Goal: Transaction & Acquisition: Subscribe to service/newsletter

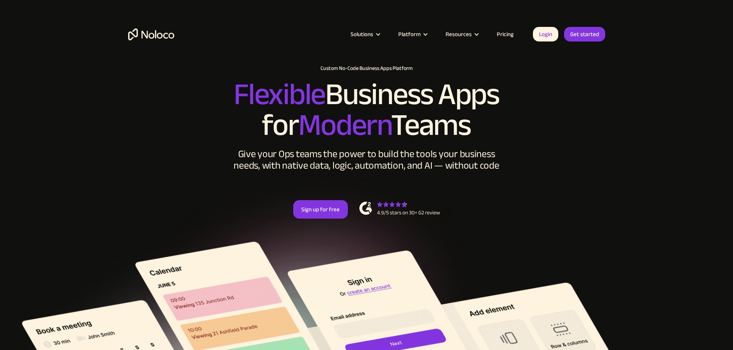
click at [502, 33] on link "Pricing" at bounding box center [505, 34] width 36 height 10
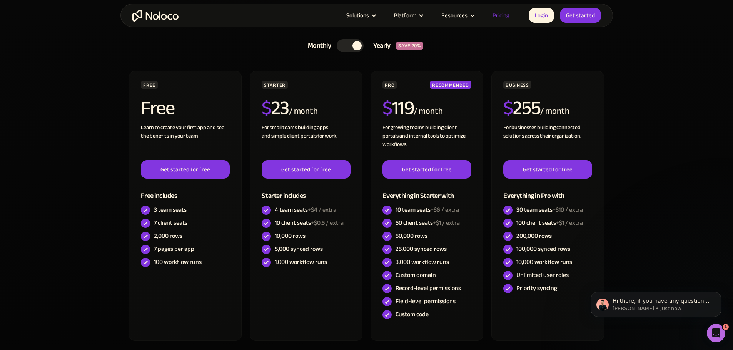
click at [345, 47] on div at bounding box center [350, 45] width 27 height 13
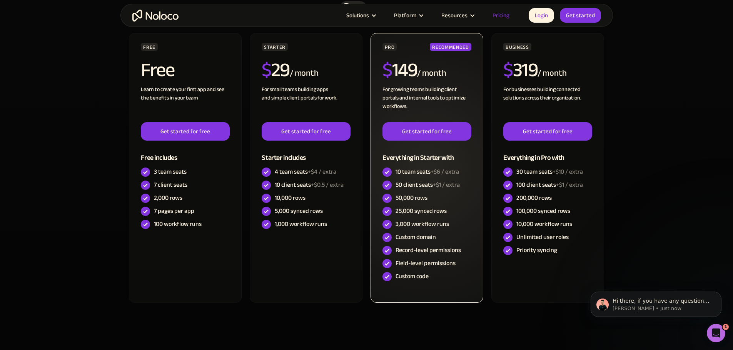
scroll to position [269, 0]
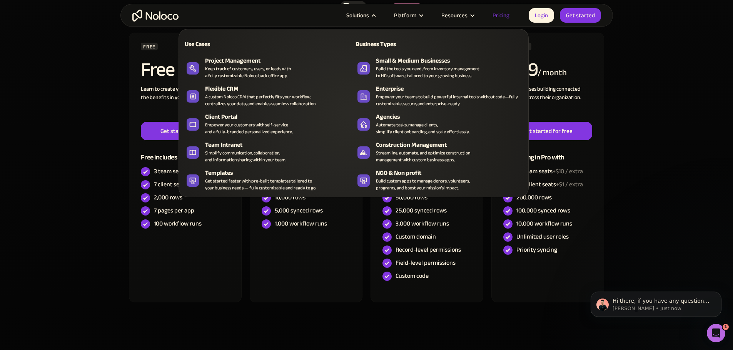
click at [369, 13] on div "Solutions" at bounding box center [357, 15] width 23 height 10
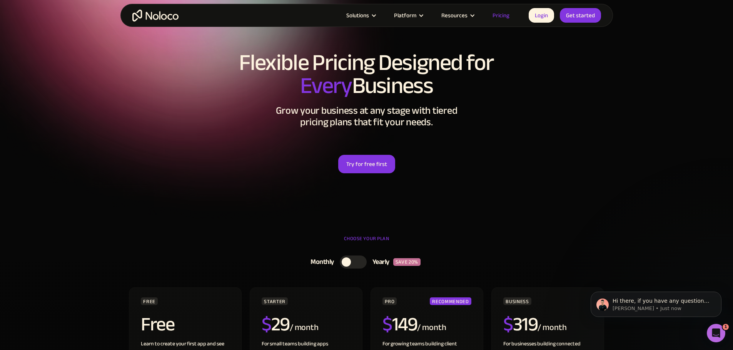
scroll to position [0, 0]
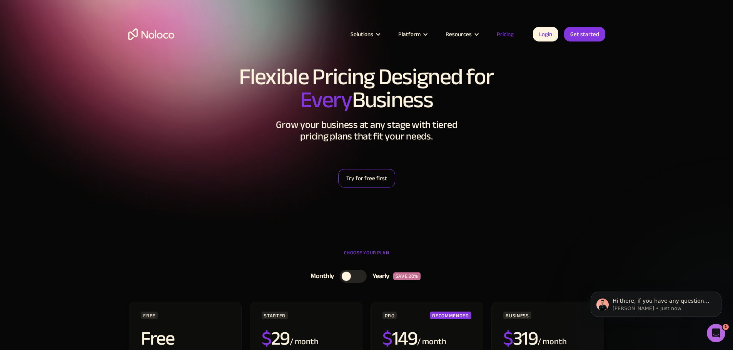
click at [352, 186] on link "Try for free first" at bounding box center [366, 178] width 57 height 18
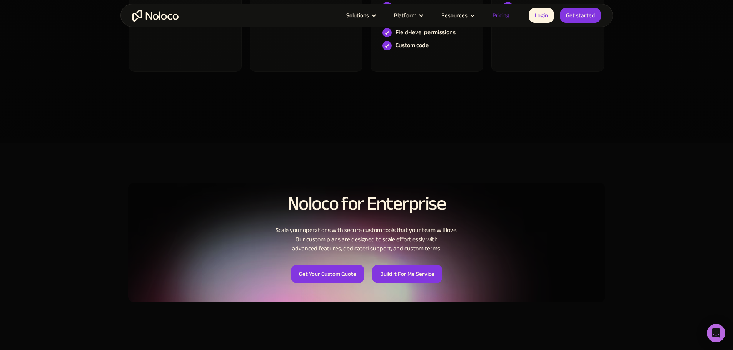
scroll to position [269, 0]
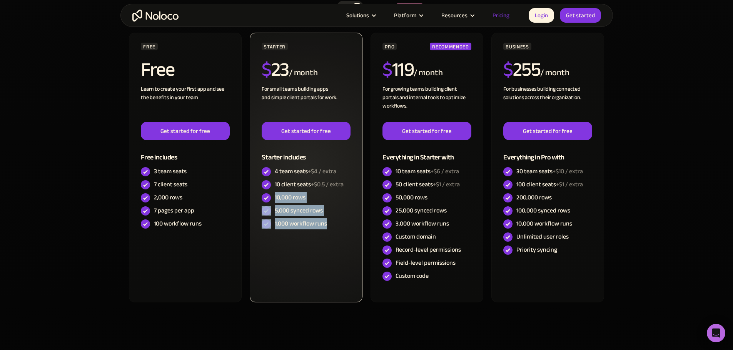
drag, startPoint x: 275, startPoint y: 196, endPoint x: 332, endPoint y: 235, distance: 68.7
click at [332, 235] on div "STARTER $ 23 / month For small teams building apps and simple client portals fo…" at bounding box center [306, 168] width 112 height 270
copy div "10,000 rows 5,000 synced rows 1,000 workflow runs"
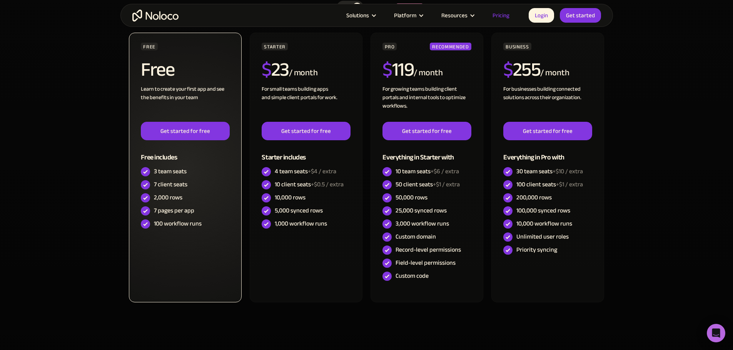
click at [209, 285] on div "FREE Free Learn to create your first app and see the benefits in your team ‍ Ge…" at bounding box center [185, 168] width 112 height 270
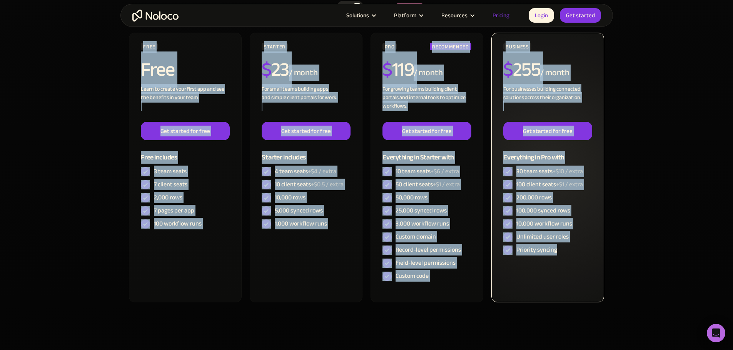
drag, startPoint x: 113, startPoint y: 55, endPoint x: 597, endPoint y: 270, distance: 529.3
click at [597, 270] on section "CHOOSE YOUR PLAN Monthly Yearly SAVE 20% Monthly Yearly SAVE 20% FREE Free Lear…" at bounding box center [366, 172] width 733 height 404
copy div "LORE Ipsu Dolor si ametco adip elits doe tem inc utl etdolore ma aliq enim ‍ Ad…"
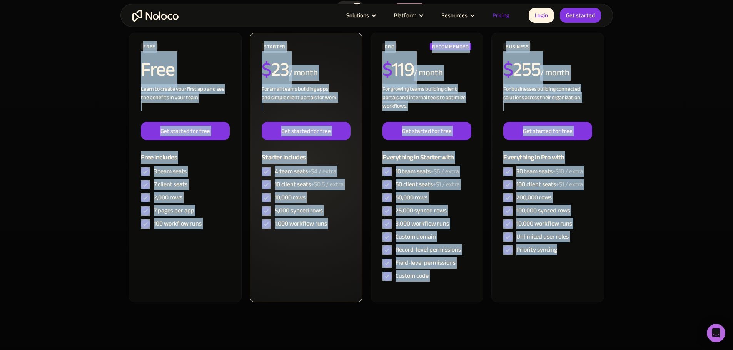
click at [292, 275] on div "STARTER $ 23 / month For small teams building apps and simple client portals fo…" at bounding box center [306, 168] width 112 height 270
